Goal: Obtain resource: Obtain resource

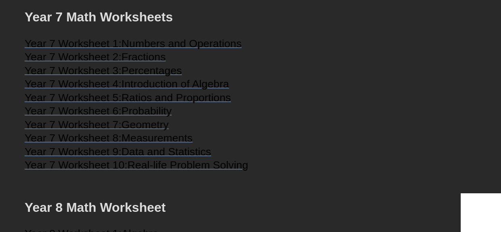
scroll to position [1924, 0]
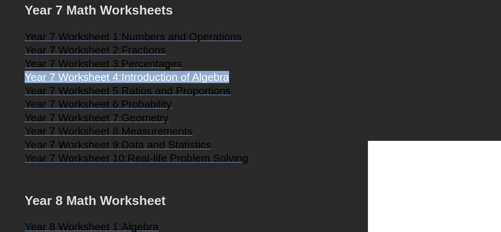
drag, startPoint x: 23, startPoint y: 101, endPoint x: 226, endPoint y: 78, distance: 204.6
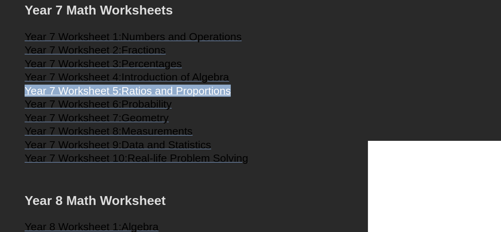
drag, startPoint x: 28, startPoint y: 117, endPoint x: 220, endPoint y: 73, distance: 196.5
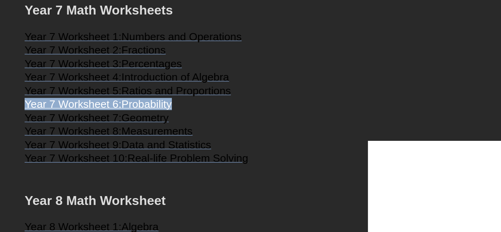
copy link "Year 7 Worksheet 6: Probability"
drag, startPoint x: 23, startPoint y: 127, endPoint x: 179, endPoint y: 122, distance: 157.0
drag, startPoint x: 24, startPoint y: 99, endPoint x: 240, endPoint y: 101, distance: 216.2
click at [240, 83] on h3 "Year 7 Worksheet 4: Introduction of Algebra" at bounding box center [251, 78] width 452 height 10
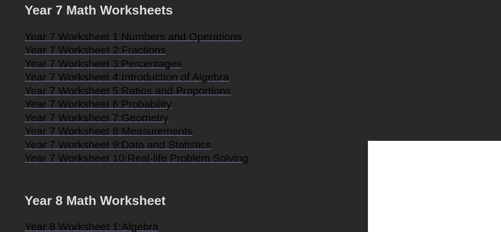
click at [242, 83] on h3 "Year 7 Worksheet 4: Introduction of Algebra" at bounding box center [251, 78] width 452 height 10
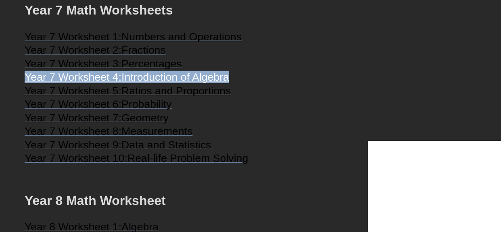
drag, startPoint x: 233, startPoint y: 102, endPoint x: 20, endPoint y: 100, distance: 213.0
click at [148, 83] on span "Introduction of Algebra" at bounding box center [175, 77] width 108 height 12
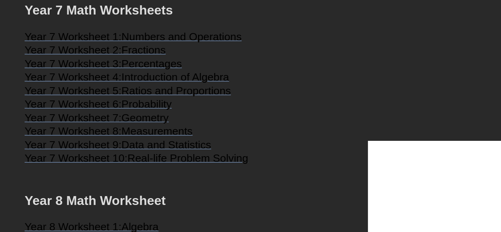
click at [239, 97] on h3 "Year 7 Worksheet 5: Ratios and Proportions" at bounding box center [251, 92] width 452 height 10
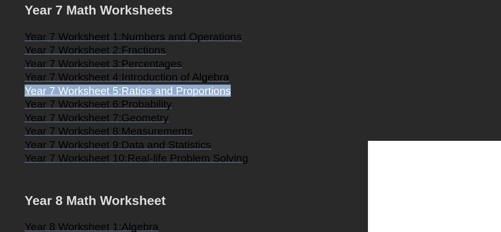
drag, startPoint x: 233, startPoint y: 117, endPoint x: 18, endPoint y: 119, distance: 215.0
click at [96, 97] on span "Year 7 Worksheet 5:" at bounding box center [73, 91] width 97 height 12
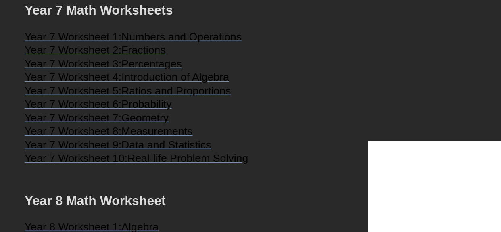
click at [287, 19] on h2 "Year 7 Math Worksheets" at bounding box center [251, 10] width 452 height 17
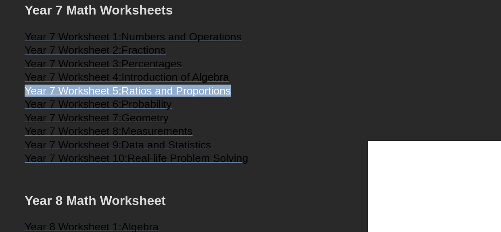
drag, startPoint x: 236, startPoint y: 116, endPoint x: 18, endPoint y: 121, distance: 218.3
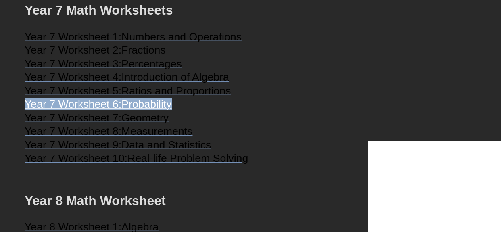
drag, startPoint x: 23, startPoint y: 128, endPoint x: 167, endPoint y: 127, distance: 144.0
click at [119, 110] on span "Year 7 Worksheet 6:" at bounding box center [73, 104] width 97 height 12
